Goal: Transaction & Acquisition: Purchase product/service

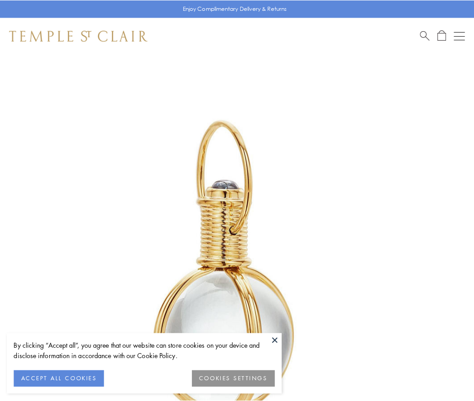
scroll to position [235, 0]
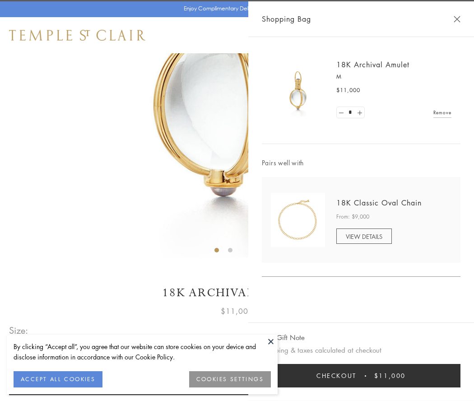
click at [361, 375] on button "Checkout $11,000" at bounding box center [361, 375] width 198 height 23
